Goal: Task Accomplishment & Management: Manage account settings

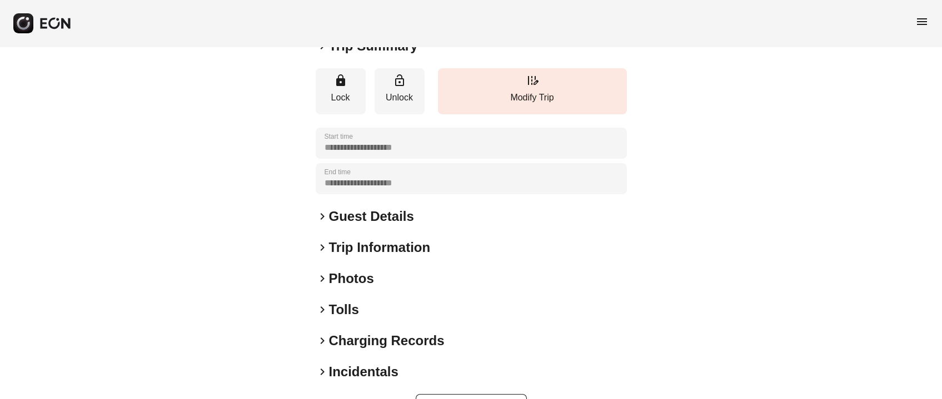
scroll to position [154, 0]
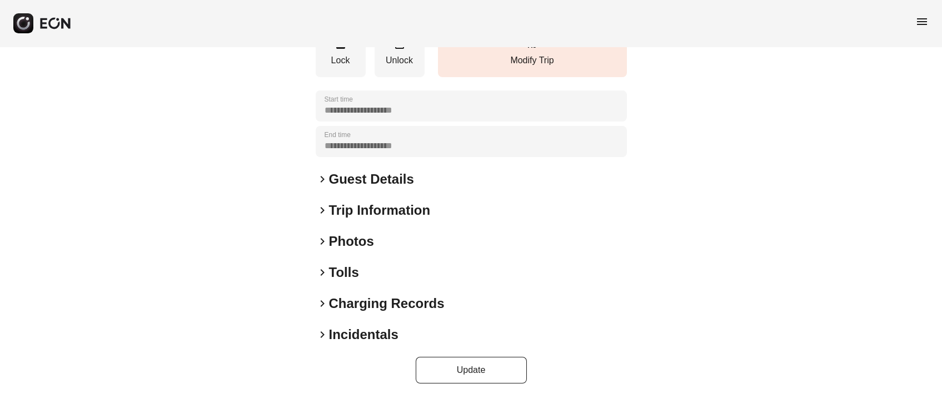
click at [350, 237] on h2 "Photos" at bounding box center [351, 242] width 45 height 18
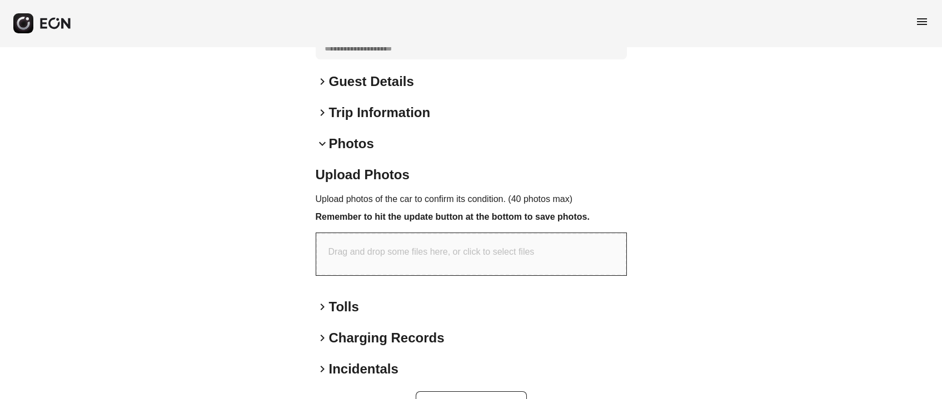
scroll to position [287, 0]
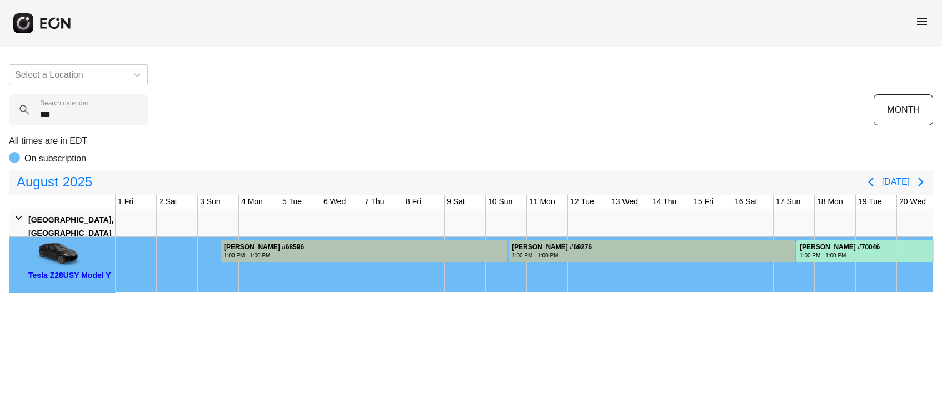
scroll to position [0, 456]
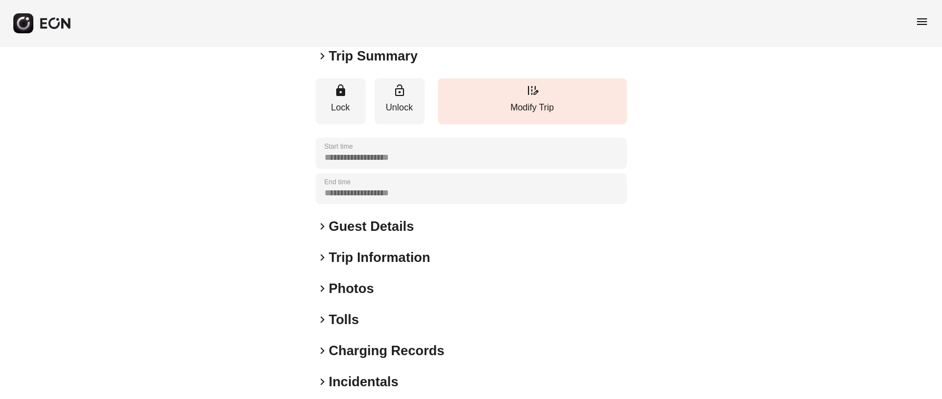
scroll to position [154, 0]
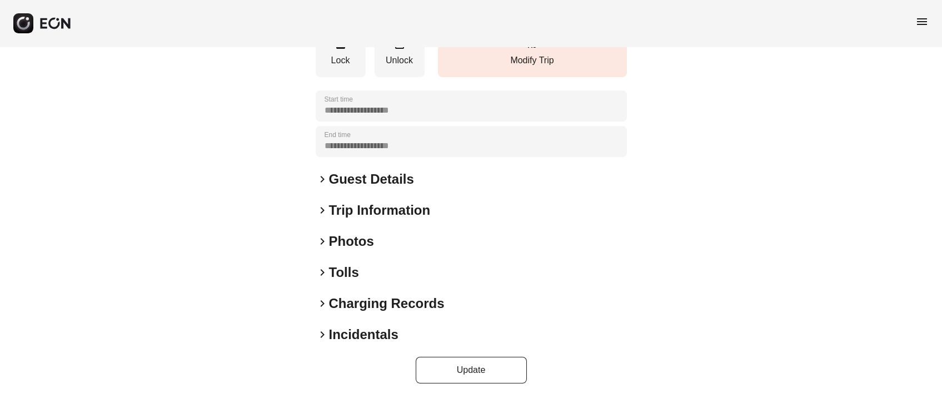
click at [357, 251] on div "**********" at bounding box center [471, 146] width 311 height 476
click at [356, 243] on h2 "Photos" at bounding box center [351, 242] width 45 height 18
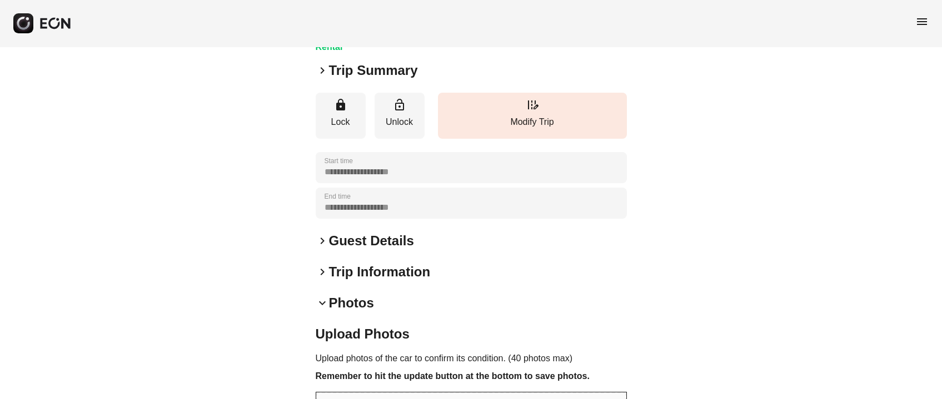
scroll to position [0, 0]
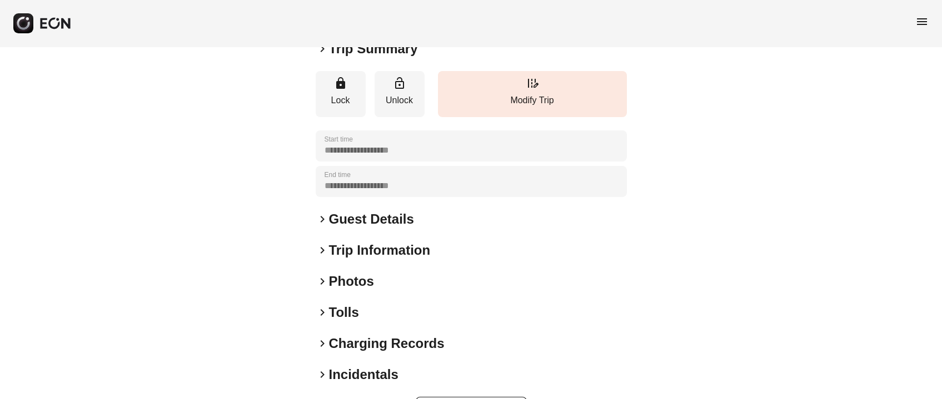
scroll to position [186, 0]
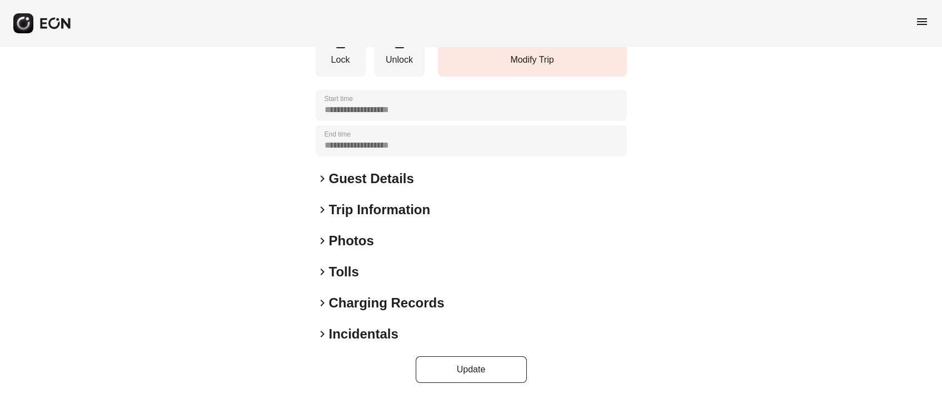
click at [355, 232] on h2 "Photos" at bounding box center [351, 241] width 45 height 18
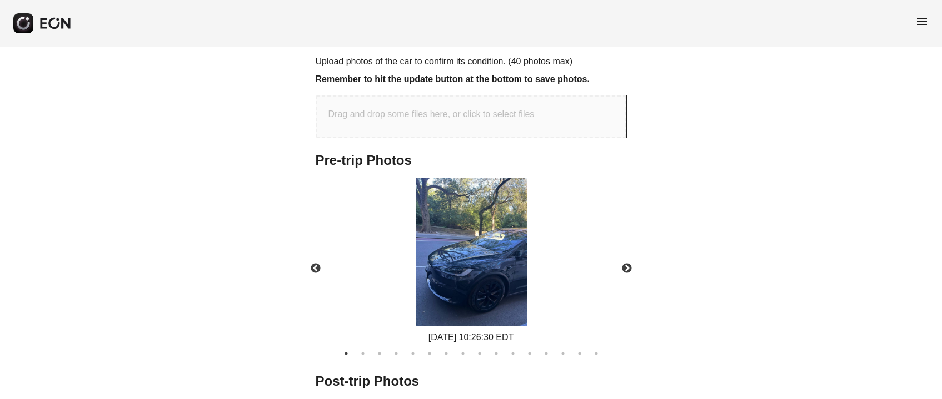
scroll to position [0, 0]
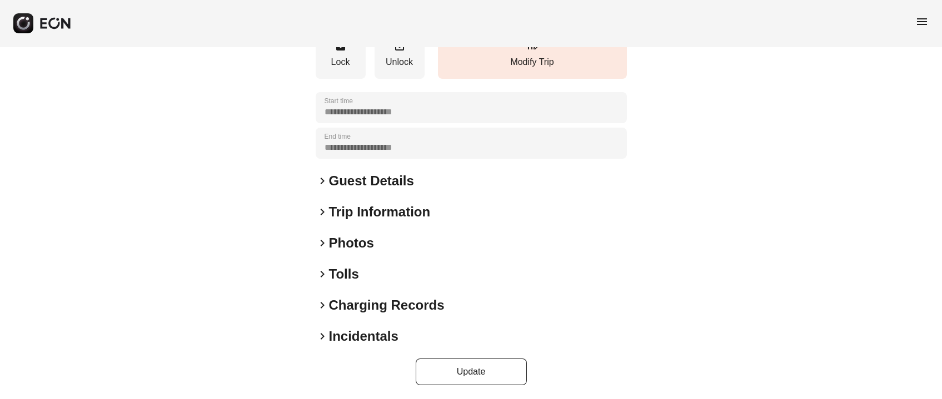
scroll to position [154, 0]
click at [351, 245] on h2 "Photos" at bounding box center [351, 242] width 45 height 18
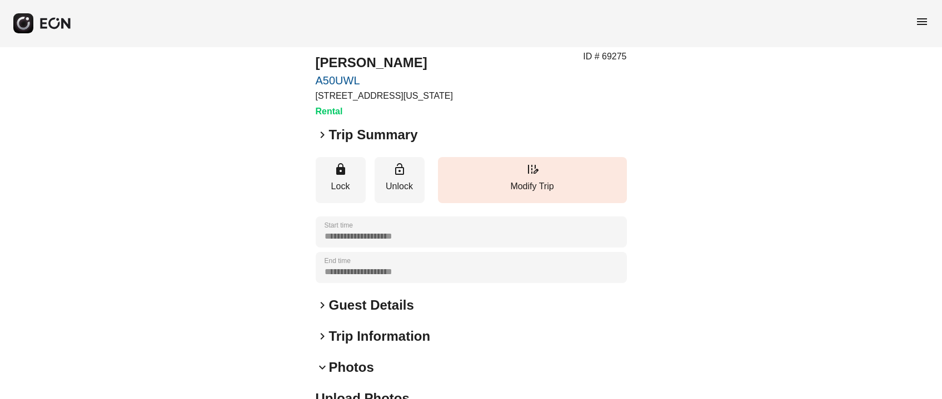
scroll to position [0, 0]
